Goal: Task Accomplishment & Management: Manage account settings

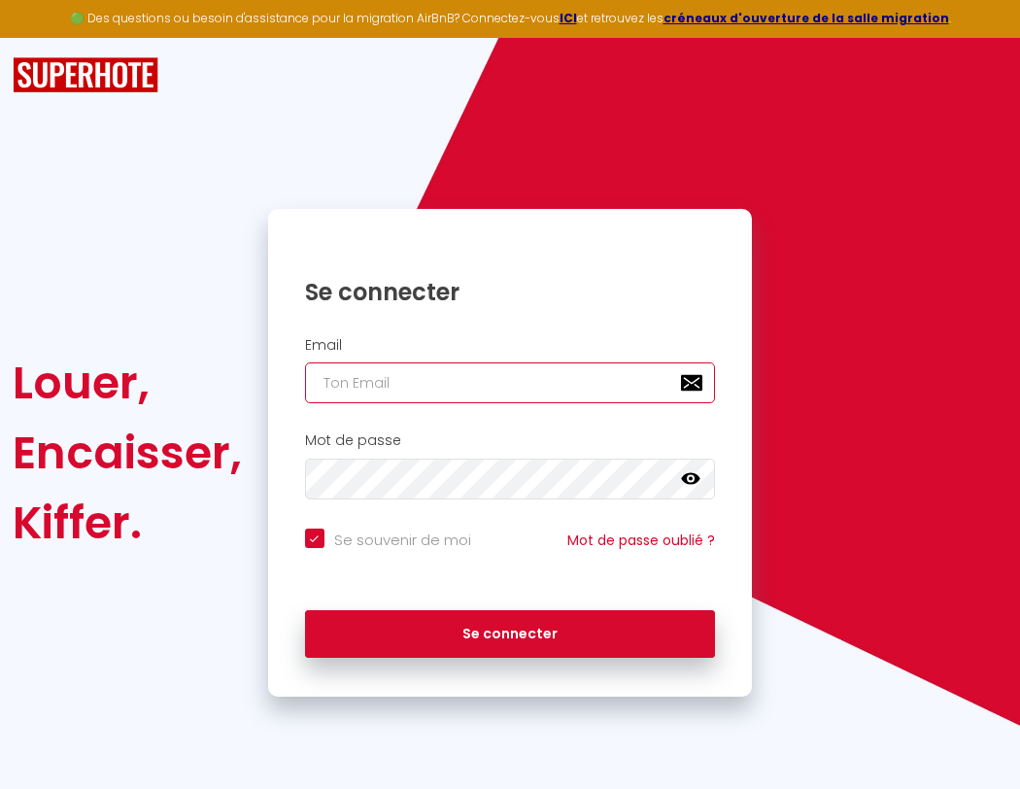
type input "s"
checkbox input "true"
type input "su"
checkbox input "true"
type input "sup"
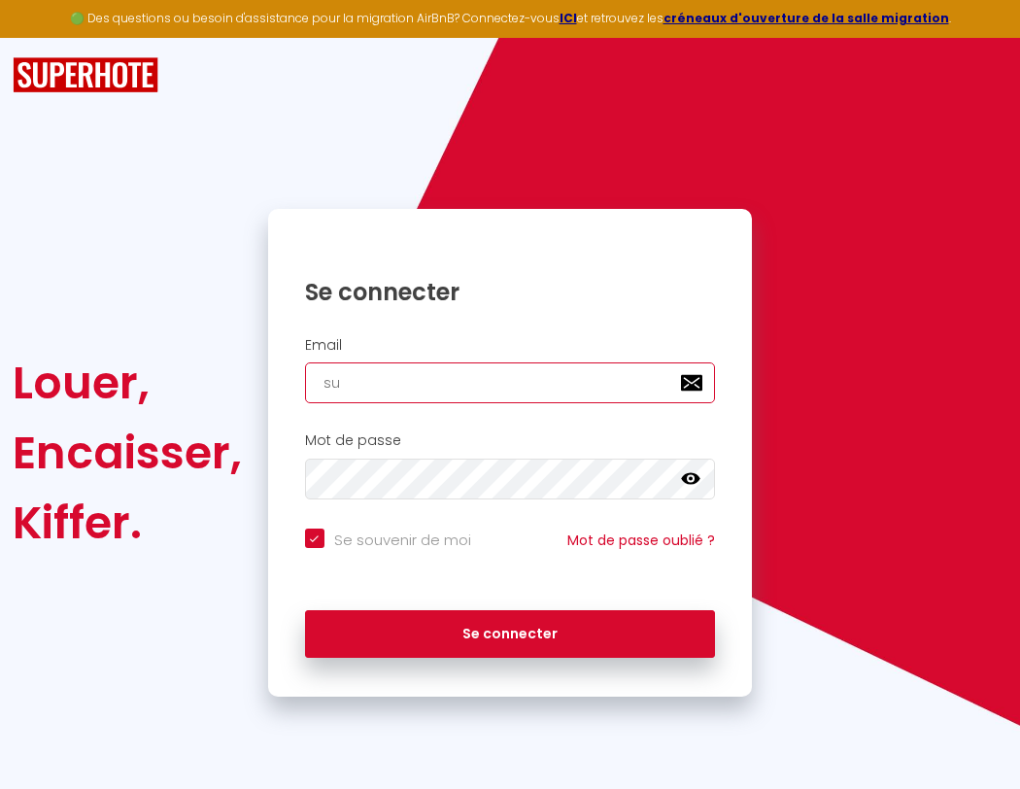
checkbox input "true"
type input "supe"
checkbox input "true"
type input "super"
checkbox input "true"
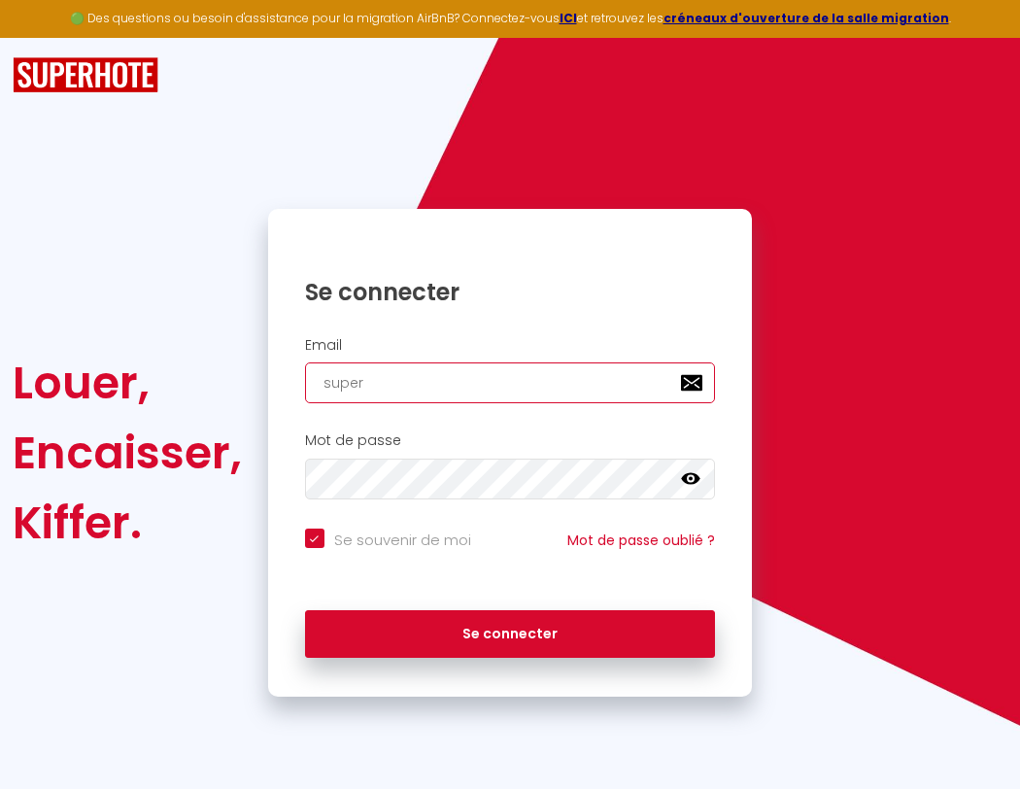
type input "superb"
checkbox input "true"
type input "superbo"
checkbox input "true"
type input "superbor"
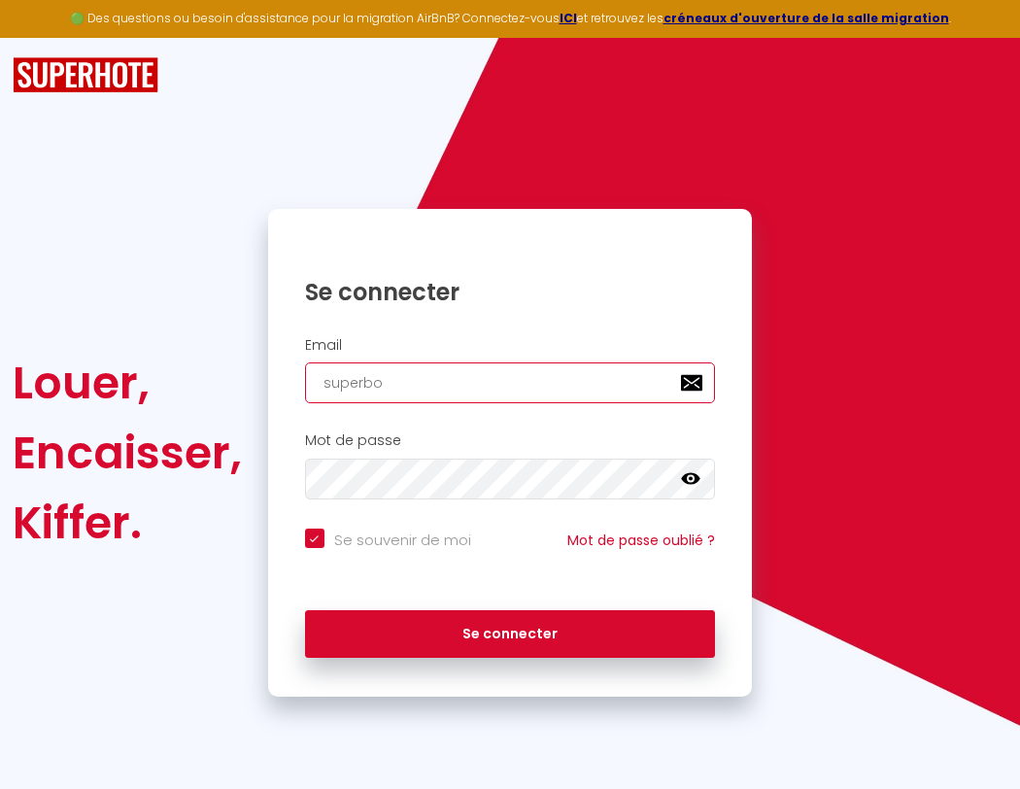
checkbox input "true"
type input "s"
checkbox input "true"
type input "su"
checkbox input "true"
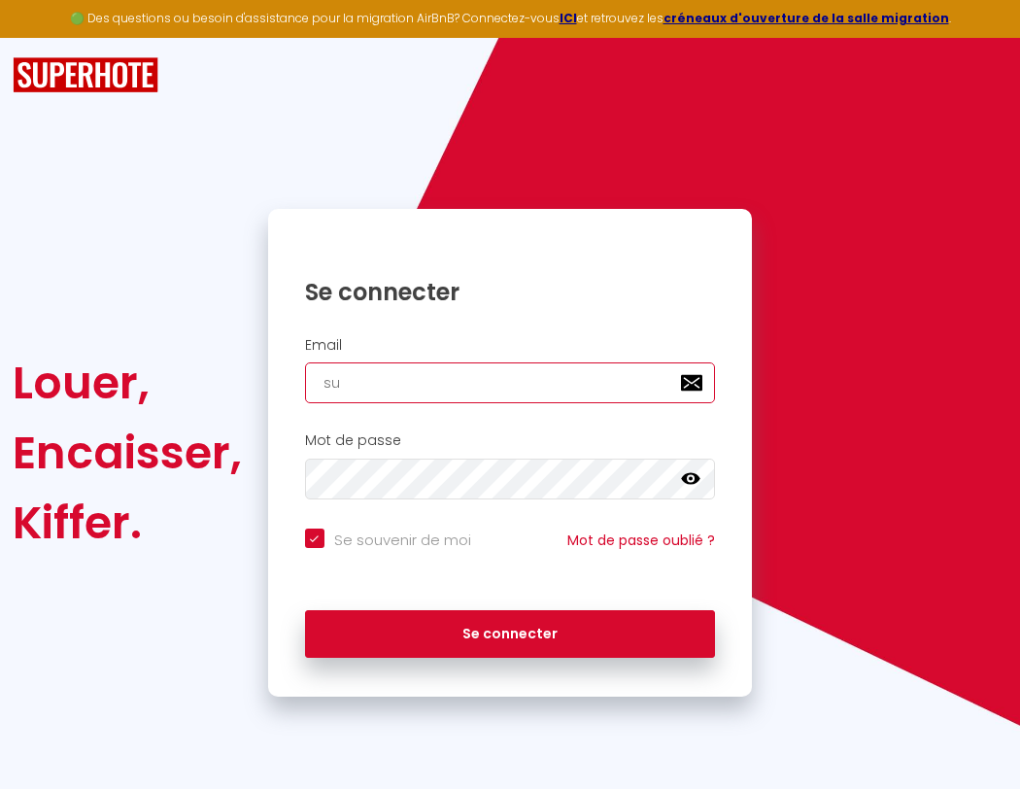
type input "sup"
checkbox input "true"
type input "supe"
checkbox input "true"
type input "super"
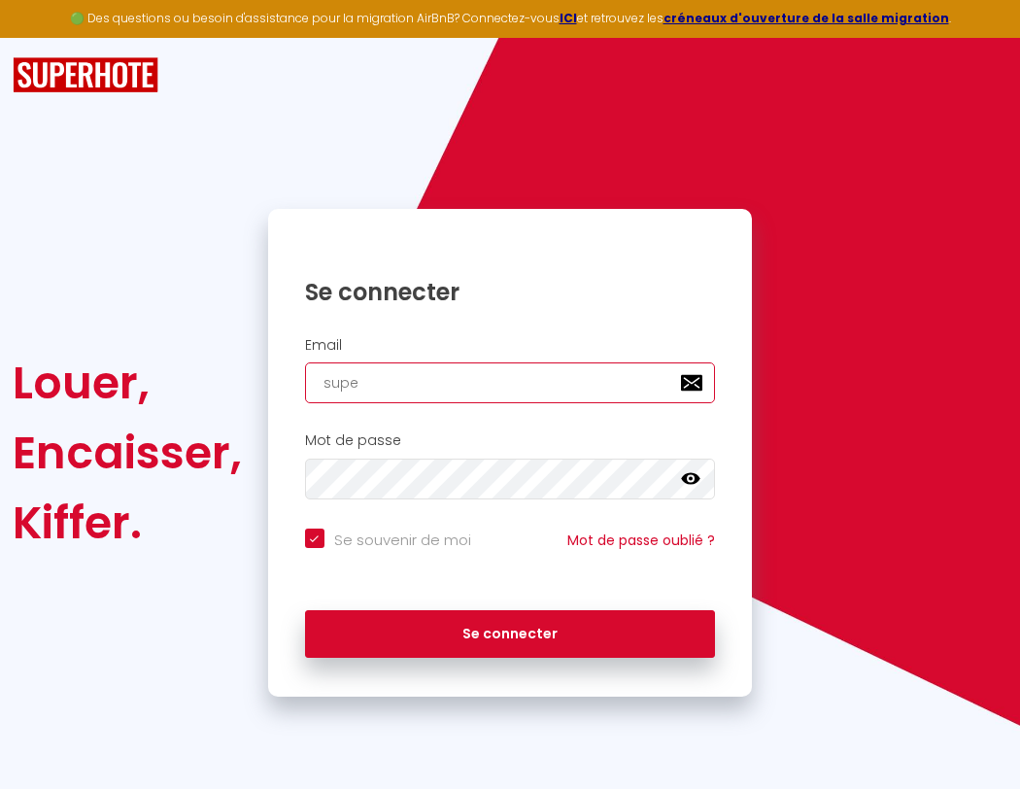
checkbox input "true"
type input "superb"
checkbox input "true"
type input "s"
checkbox input "true"
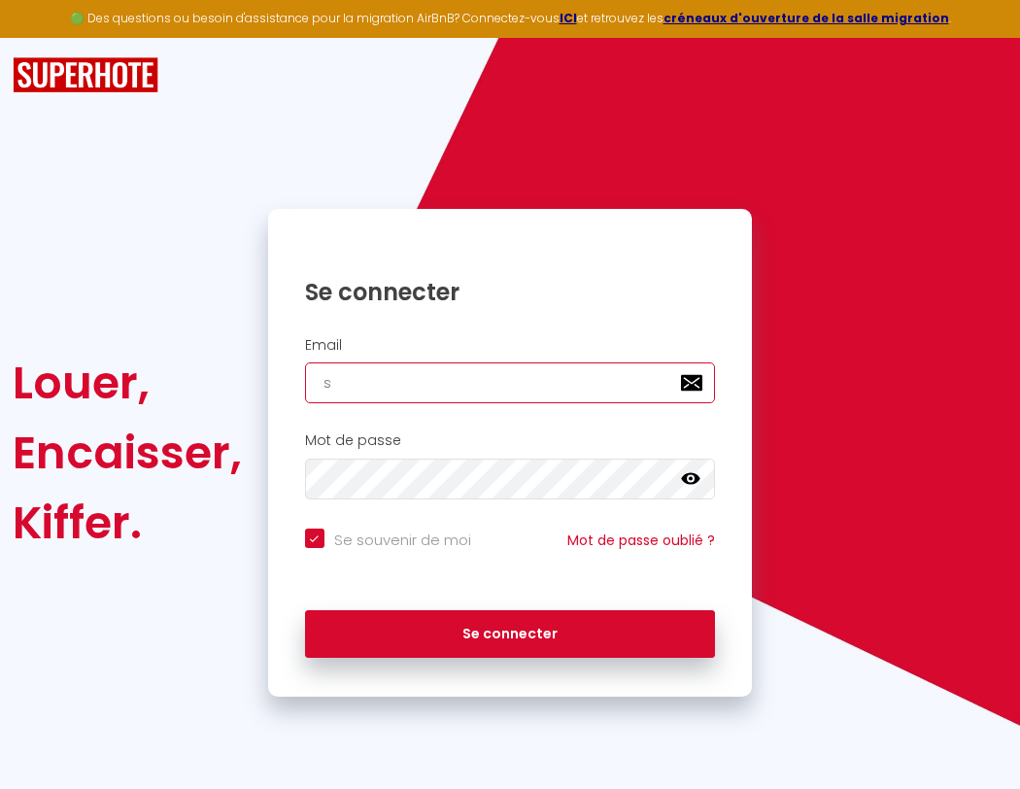
type input "superbo"
checkbox input "true"
type input "su"
checkbox input "true"
type input "superbor"
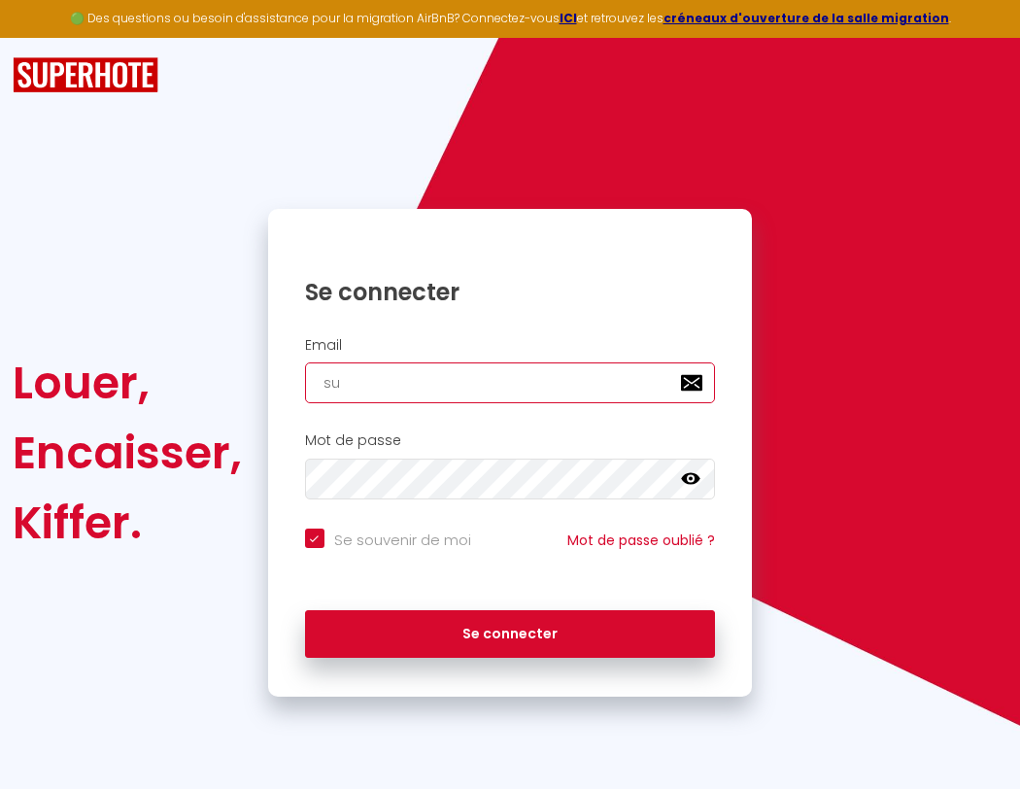
checkbox input "true"
type input "sup"
checkbox input "true"
type input "superbord"
checkbox input "true"
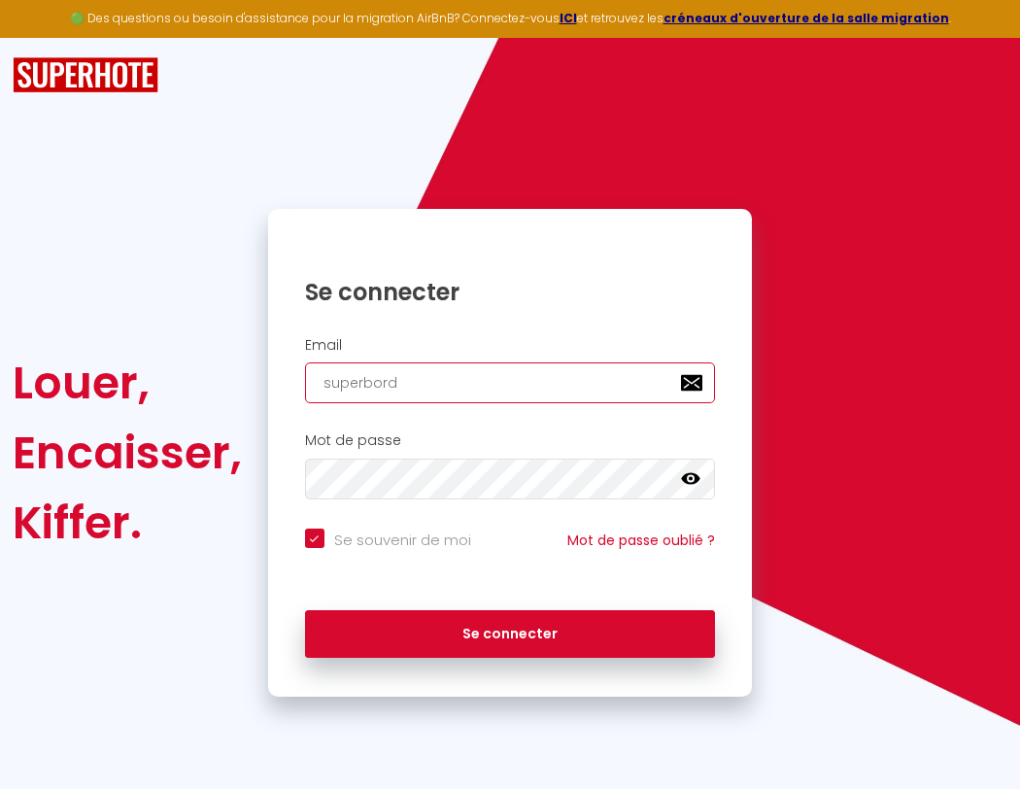
type input "supe"
checkbox input "true"
type input "superborde"
checkbox input "true"
type input "super"
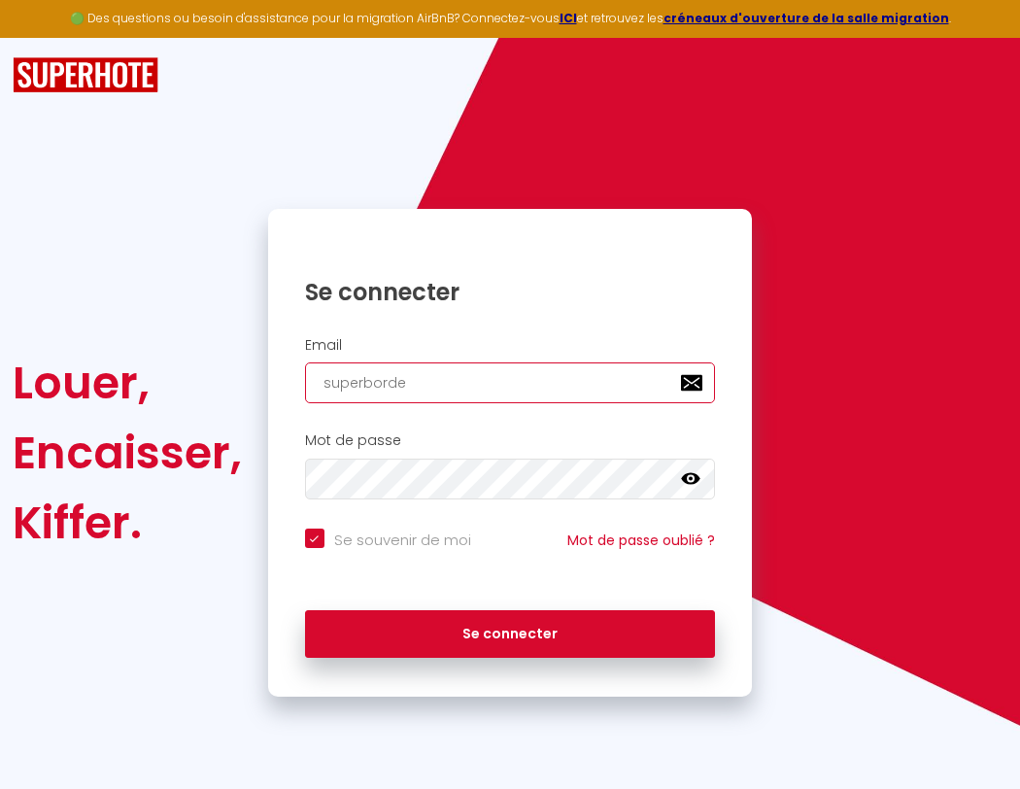
checkbox input "true"
type input "superbordea"
checkbox input "true"
type input "superb"
checkbox input "true"
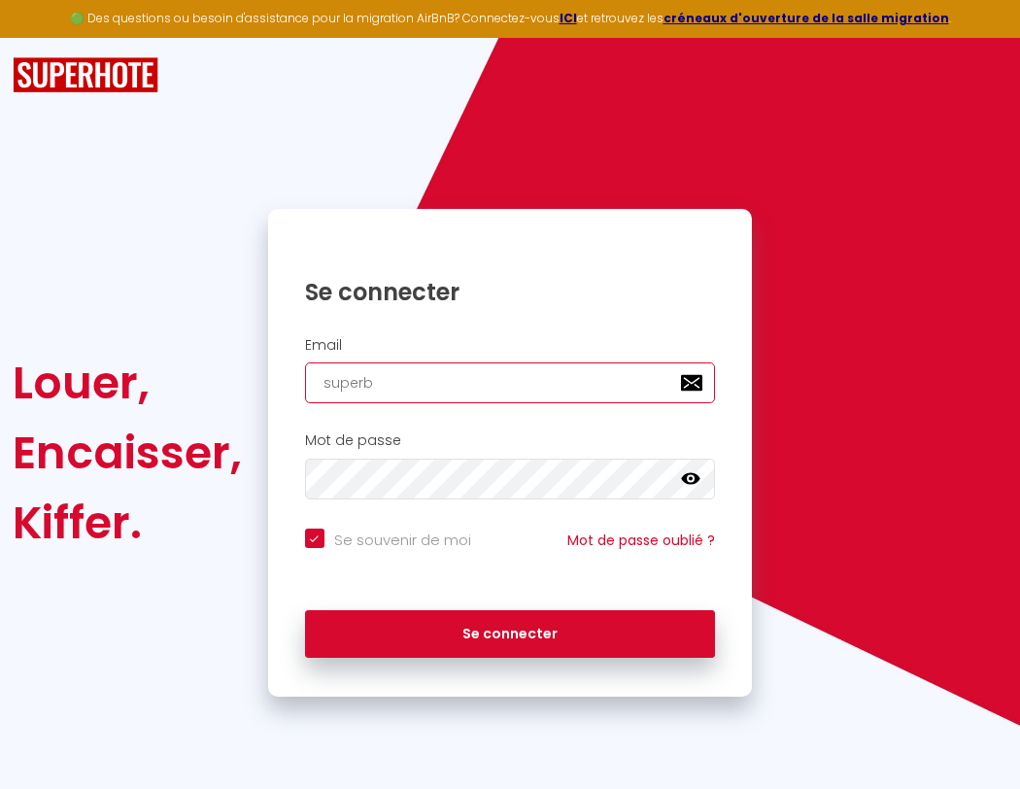
type input "superbordeau"
checkbox input "true"
type input "superbo"
checkbox input "true"
